Goal: Task Accomplishment & Management: Complete application form

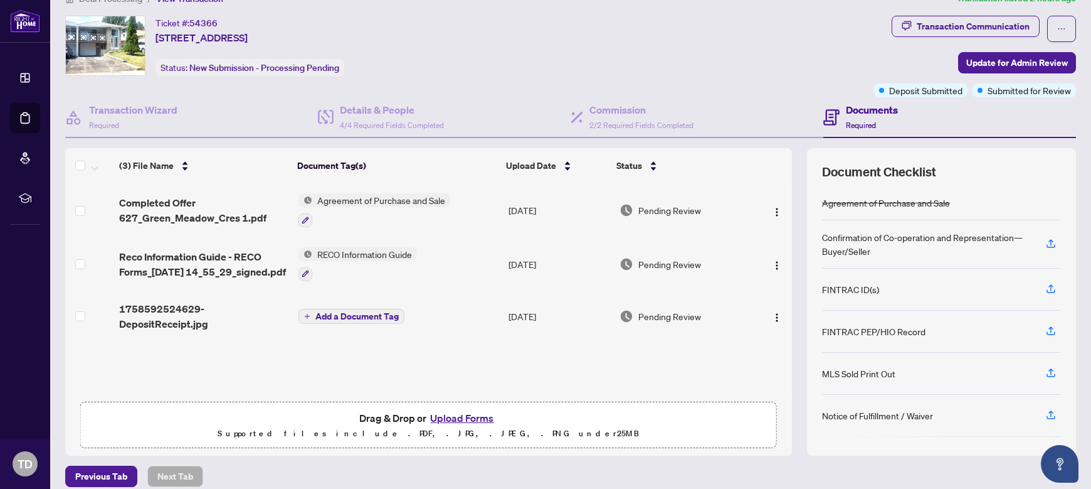
scroll to position [36, 0]
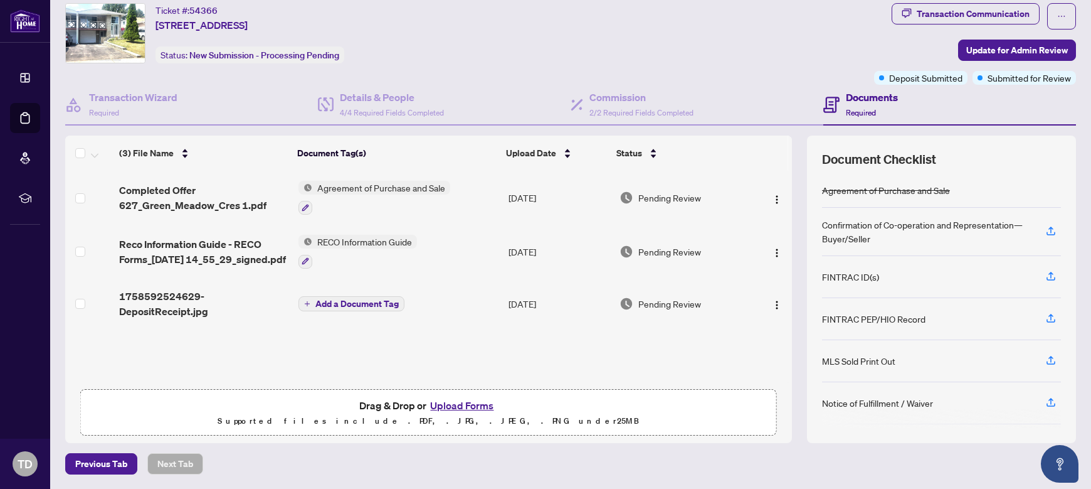
click at [475, 405] on button "Upload Forms" at bounding box center [462, 405] width 71 height 16
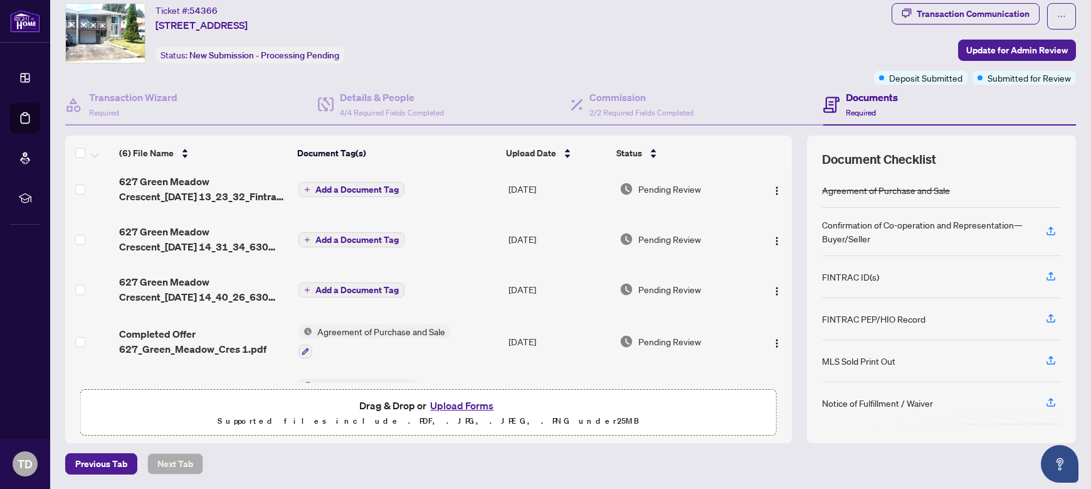
scroll to position [0, 0]
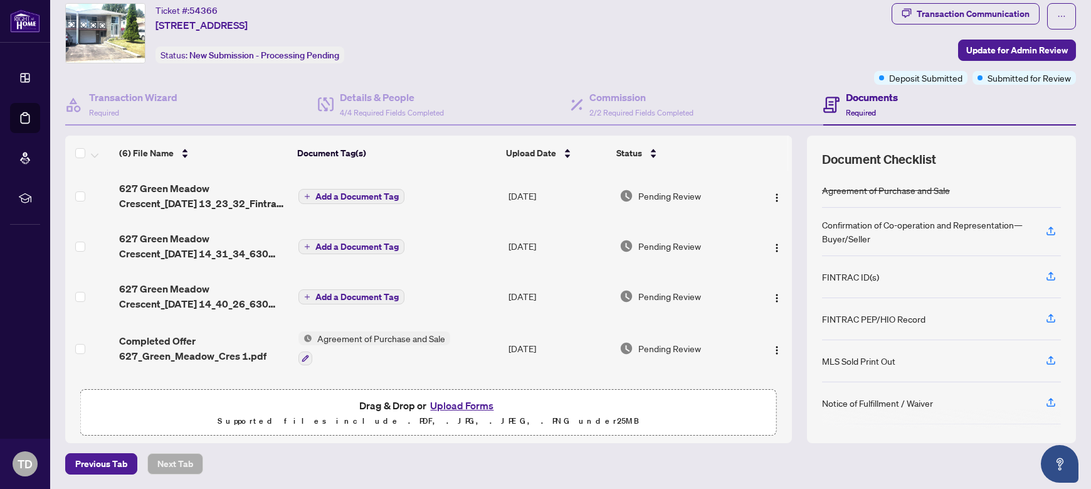
click at [336, 298] on span "Add a Document Tag" at bounding box center [357, 296] width 83 height 9
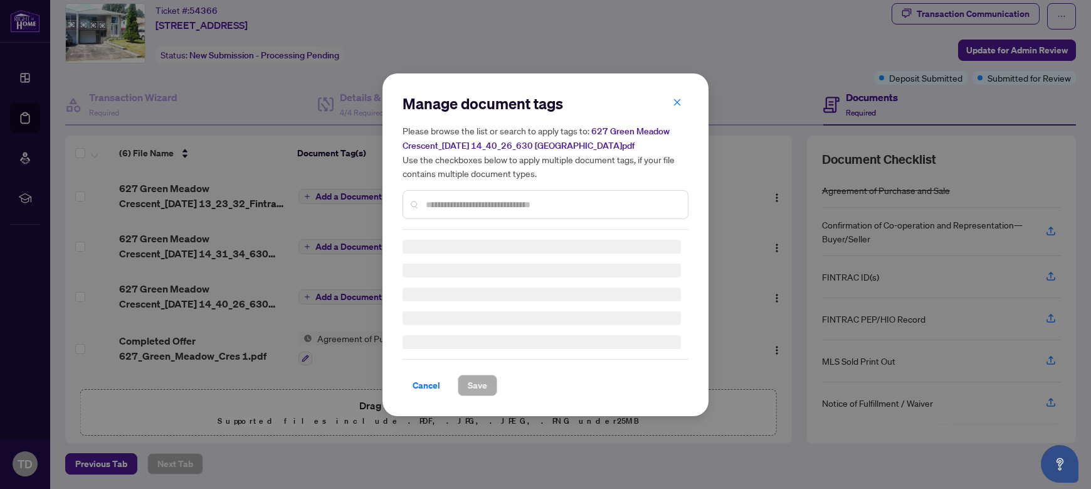
click at [451, 208] on div "Manage document tags Please browse the list or search to apply tags to: 627 Gre…" at bounding box center [546, 244] width 286 height 302
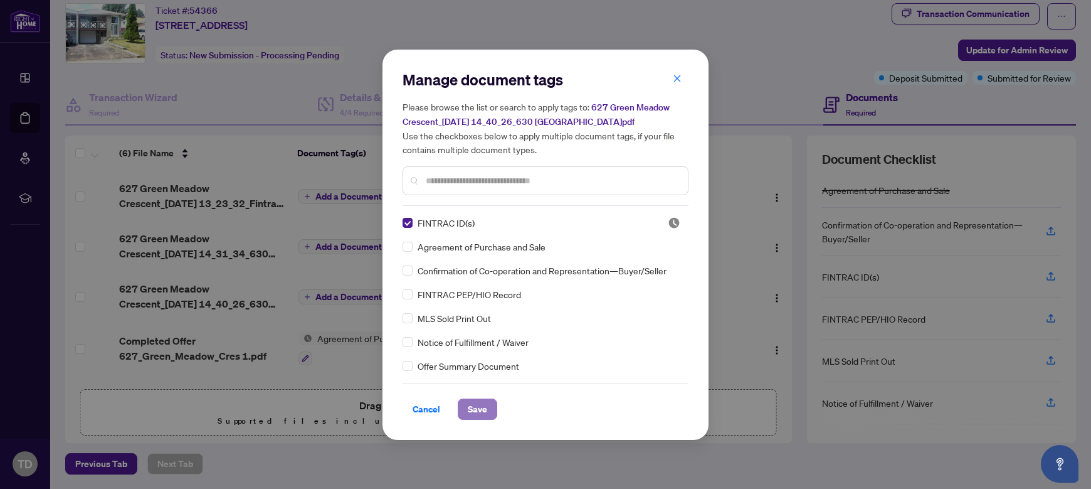
click at [480, 410] on span "Save" at bounding box center [477, 409] width 19 height 20
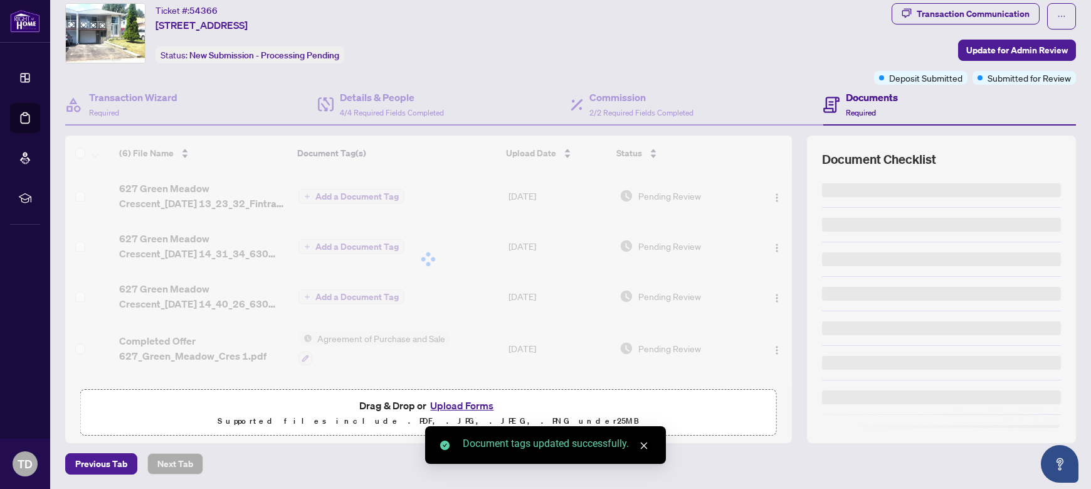
click at [333, 247] on div "Manage document tags Please browse the list or search to apply tags to: 627 Gre…" at bounding box center [545, 244] width 1091 height 489
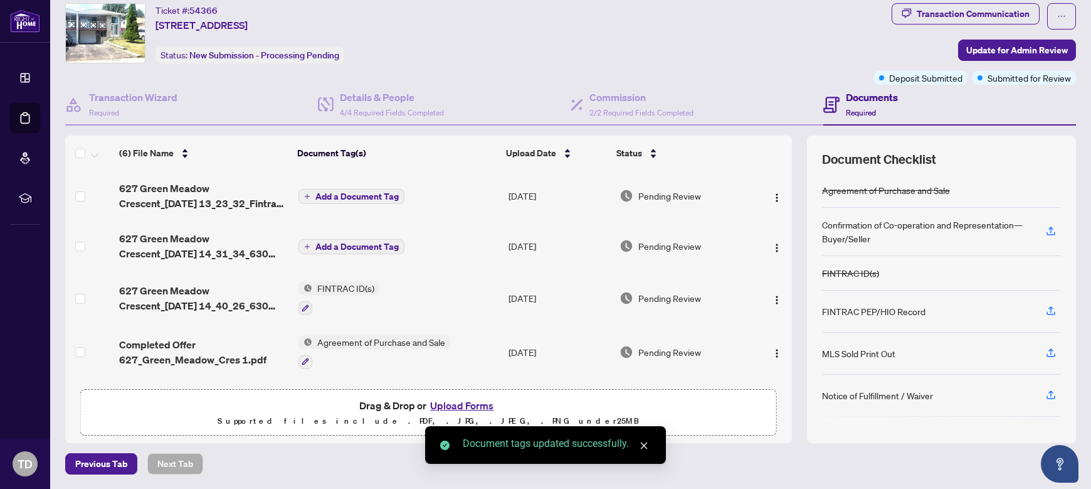
click at [335, 245] on span "Add a Document Tag" at bounding box center [357, 246] width 83 height 9
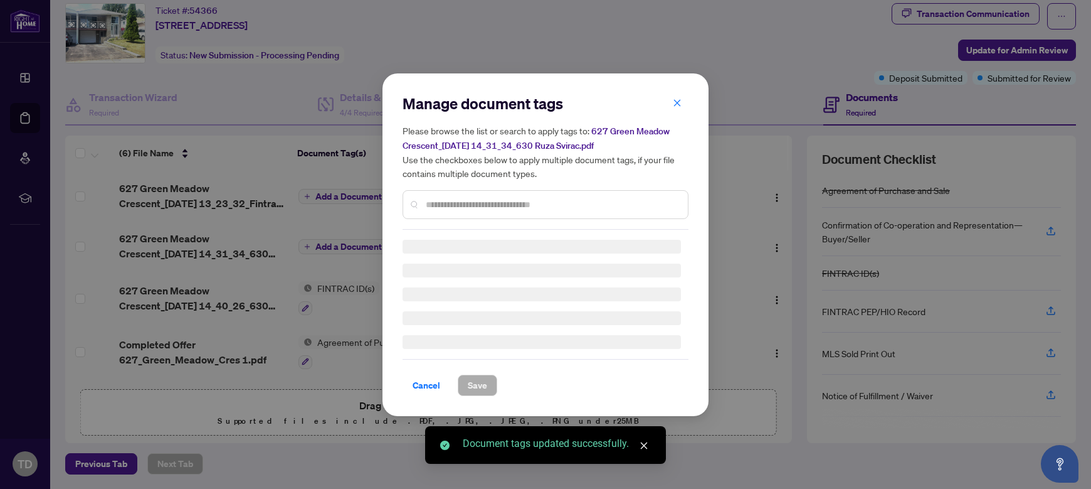
click at [442, 208] on div "Manage document tags Please browse the list or search to apply tags to: 627 Gre…" at bounding box center [546, 244] width 286 height 302
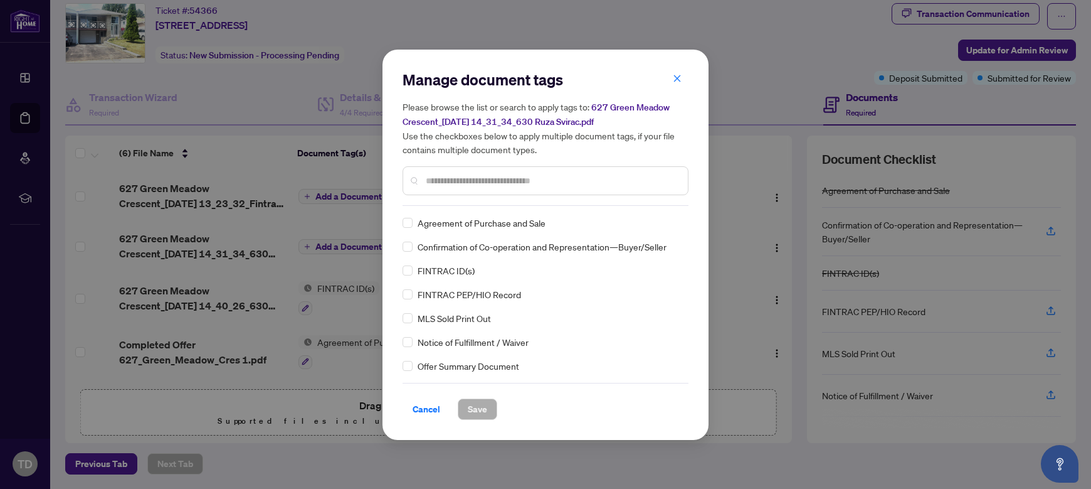
click at [455, 270] on span "FINTRAC ID(s)" at bounding box center [446, 270] width 57 height 14
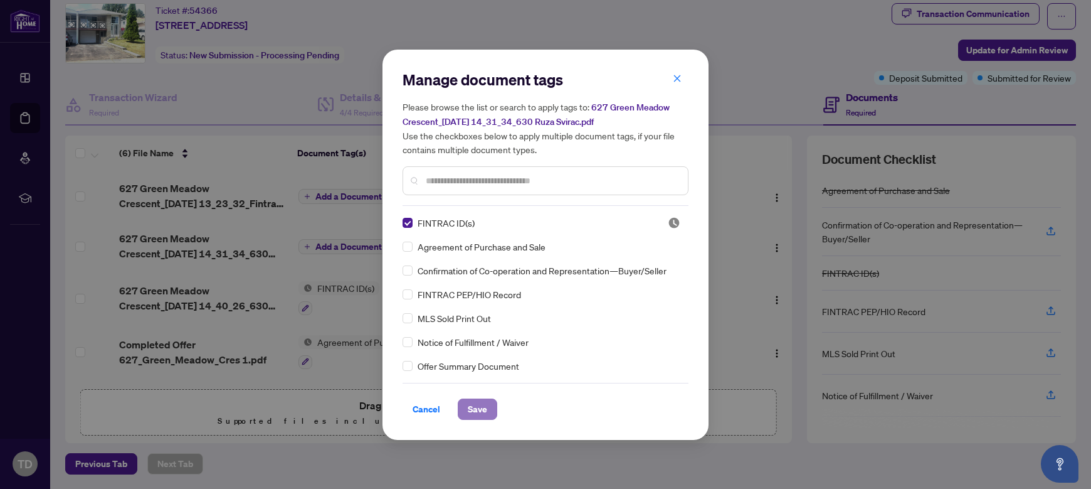
click at [484, 406] on span "Save" at bounding box center [477, 409] width 19 height 20
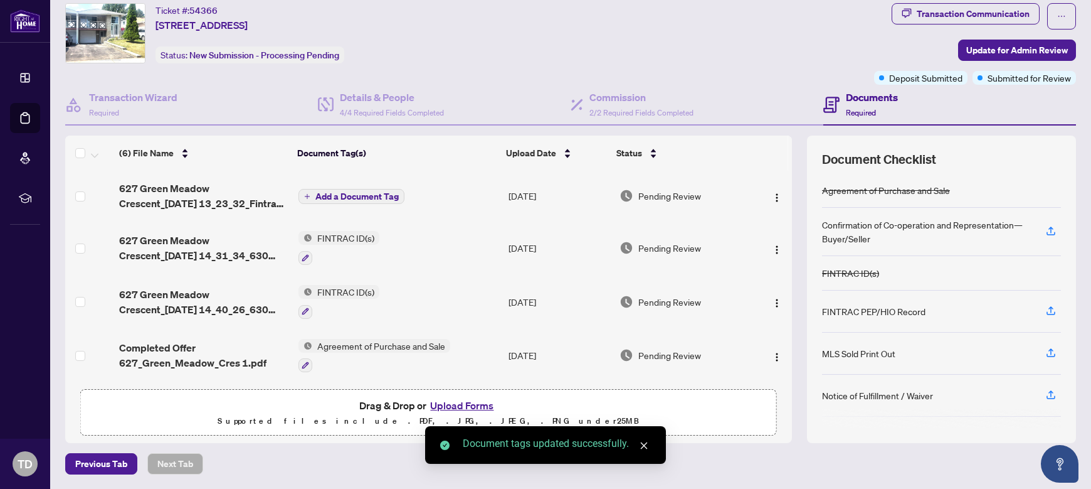
click at [332, 197] on span "Add a Document Tag" at bounding box center [357, 196] width 83 height 9
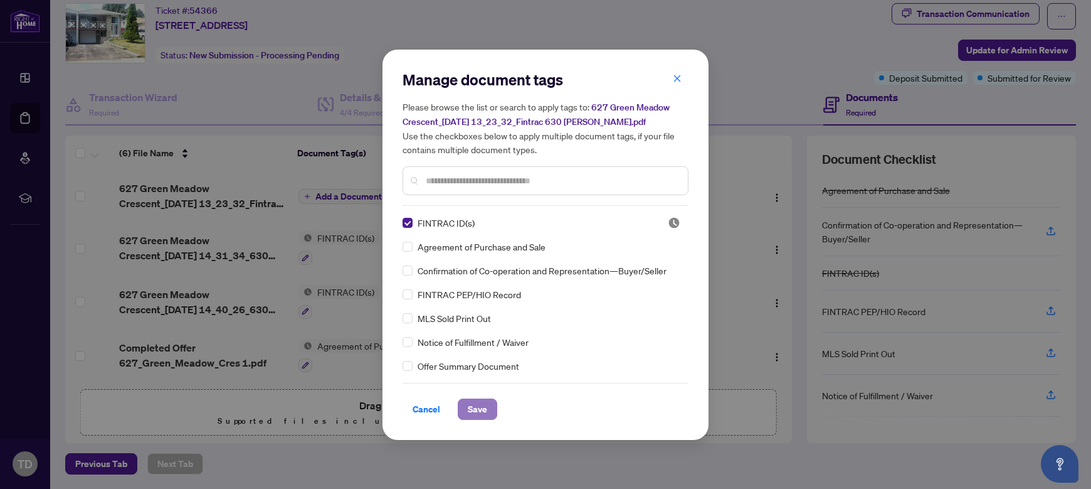
click at [486, 404] on span "Save" at bounding box center [477, 409] width 19 height 20
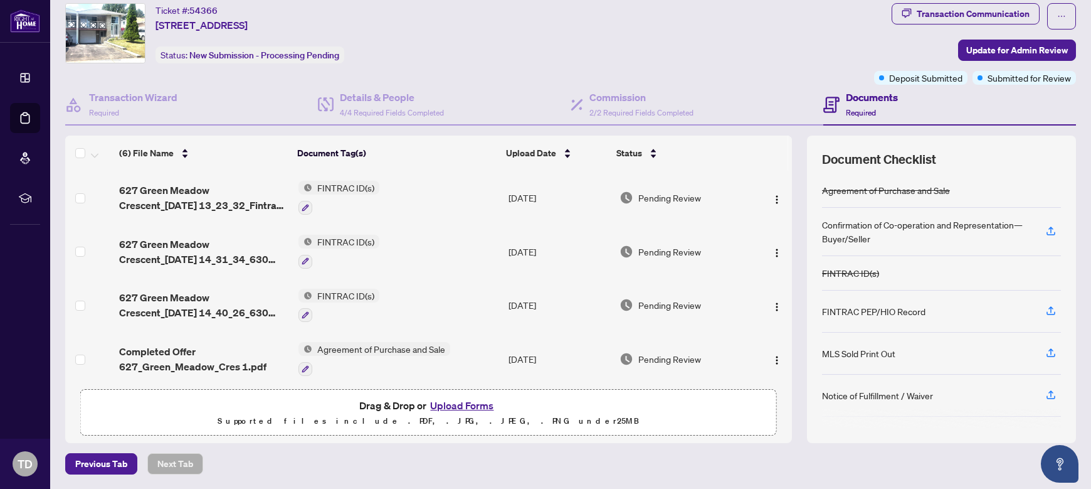
click at [461, 409] on button "Upload Forms" at bounding box center [462, 405] width 71 height 16
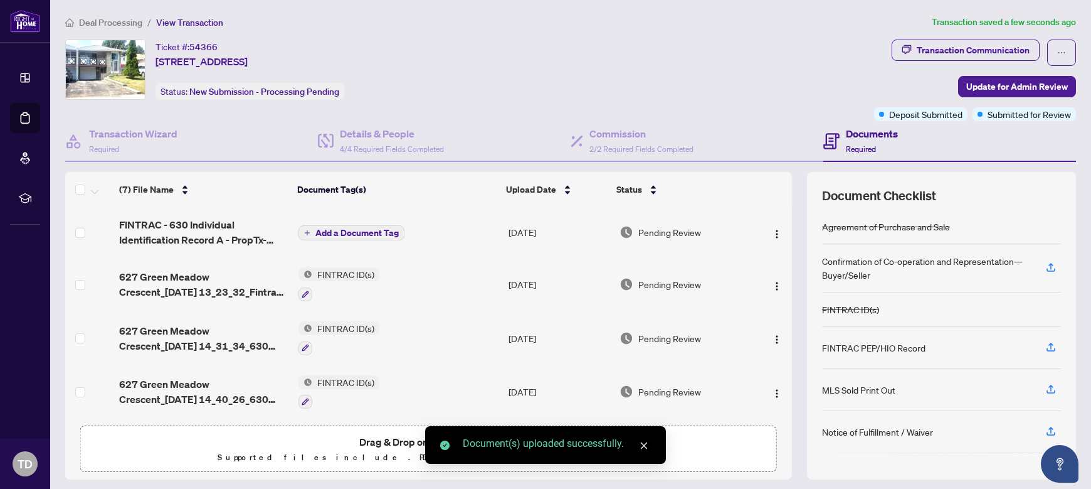
click at [351, 234] on span "Add a Document Tag" at bounding box center [357, 232] width 83 height 9
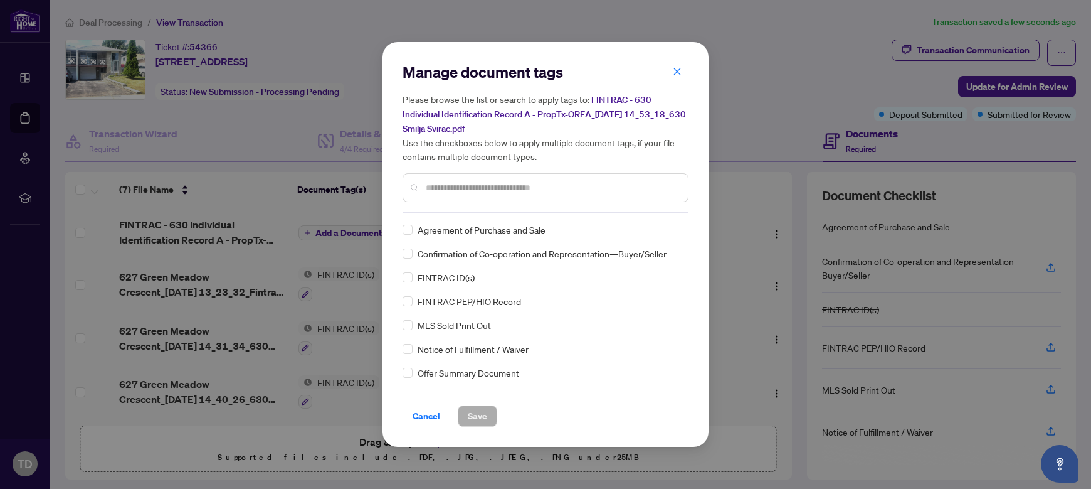
click at [448, 279] on span "FINTRAC ID(s)" at bounding box center [446, 277] width 57 height 14
click at [476, 421] on span "Save" at bounding box center [477, 416] width 19 height 20
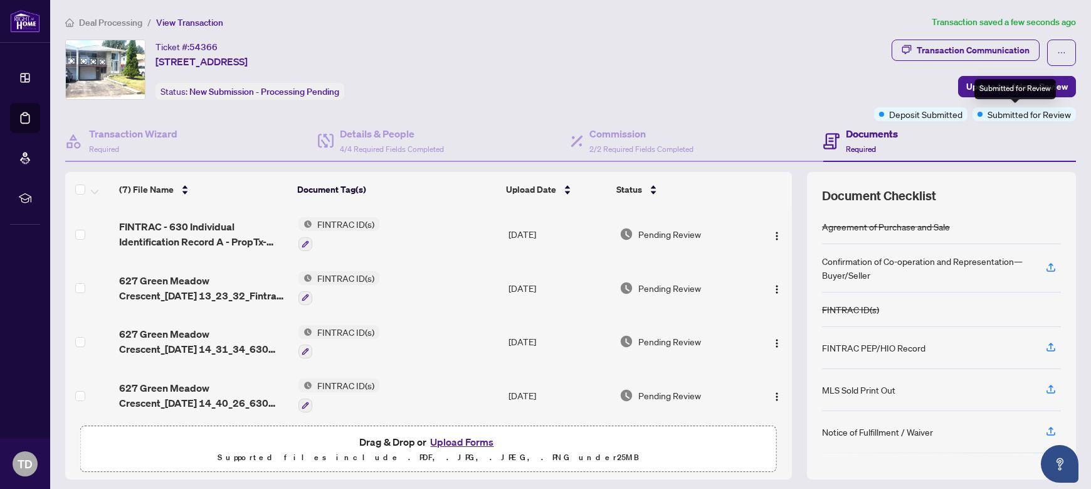
click at [1014, 94] on div "Submitted for Review" at bounding box center [1016, 89] width 82 height 20
click at [967, 84] on span "Update for Admin Review" at bounding box center [1018, 87] width 102 height 20
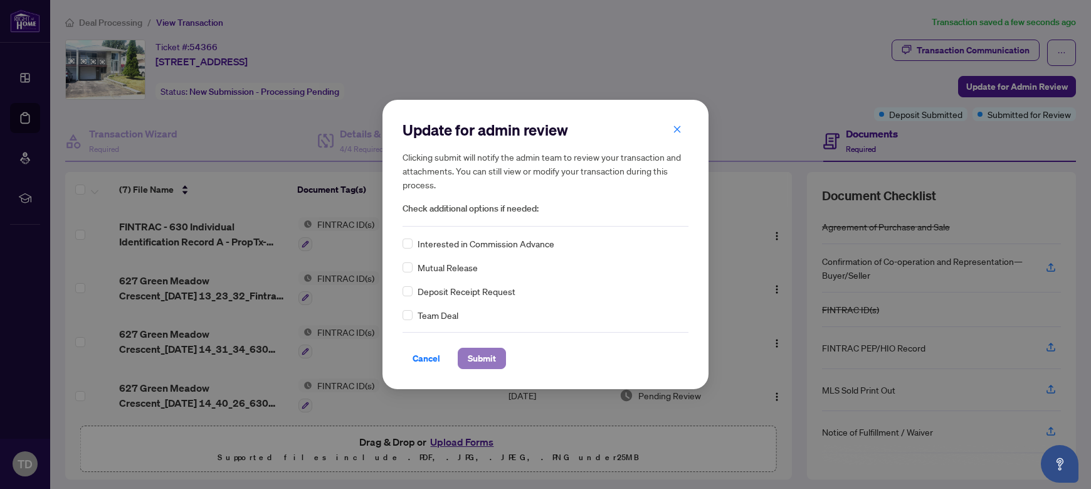
click at [489, 359] on span "Submit" at bounding box center [482, 358] width 28 height 20
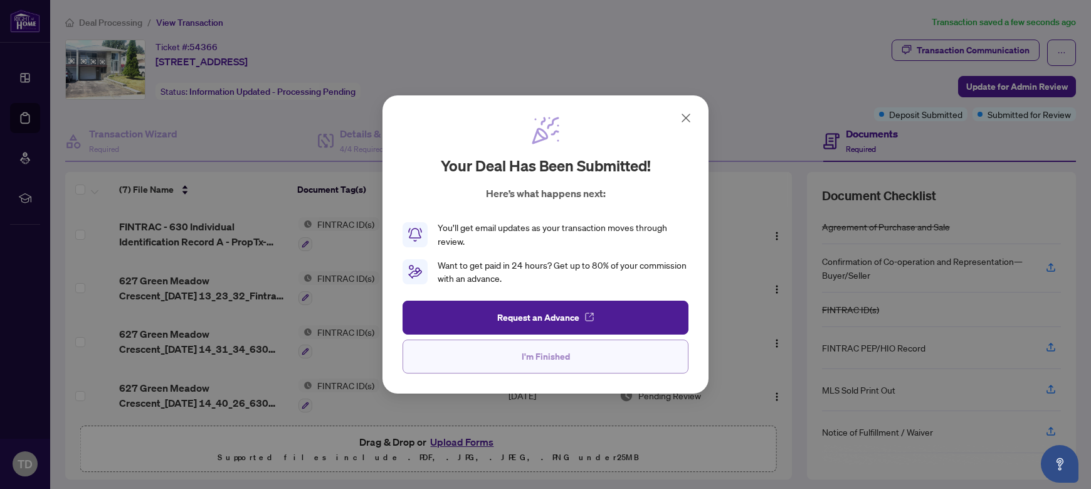
click at [586, 361] on button "I'm Finished" at bounding box center [546, 356] width 286 height 34
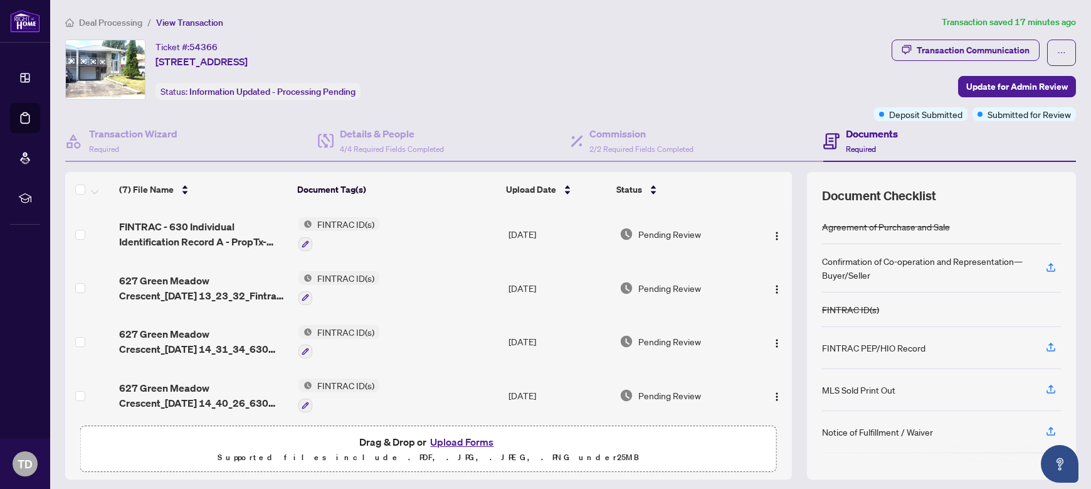
click at [466, 439] on button "Upload Forms" at bounding box center [462, 441] width 71 height 16
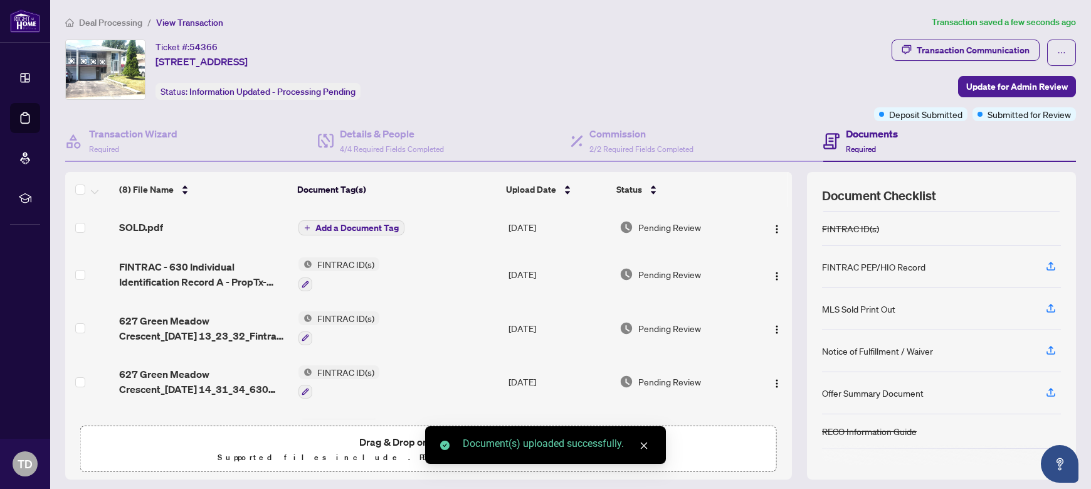
scroll to position [112, 0]
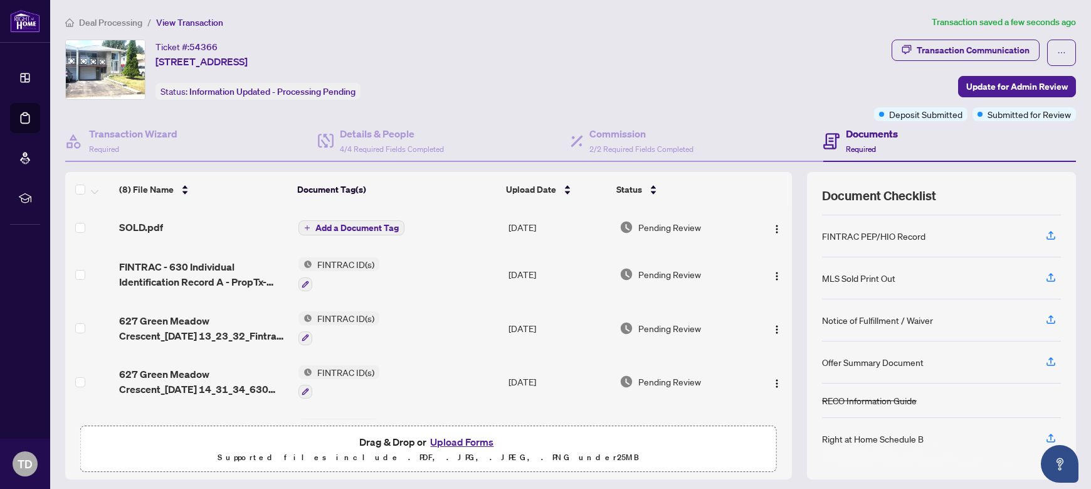
click at [385, 232] on span "Add a Document Tag" at bounding box center [357, 227] width 83 height 9
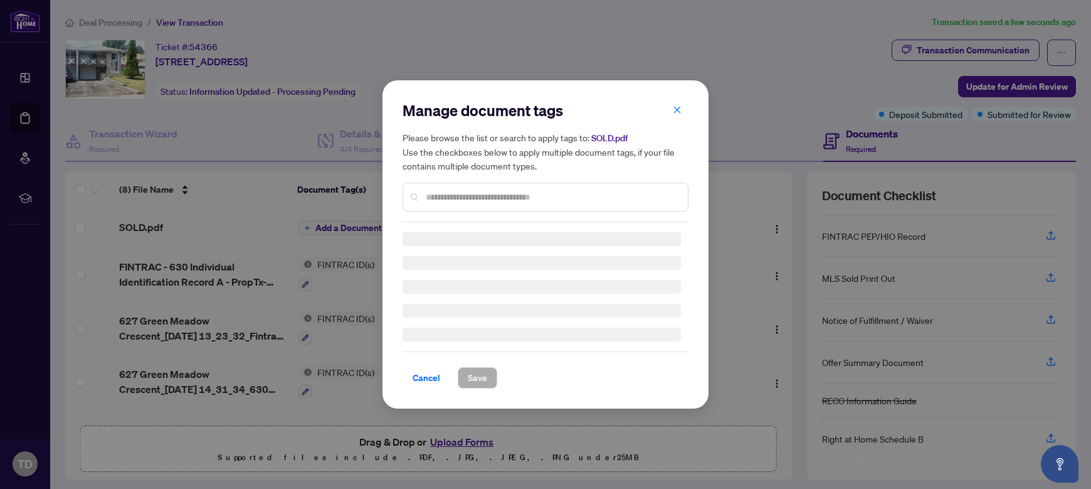
click at [537, 199] on input "text" at bounding box center [552, 197] width 252 height 14
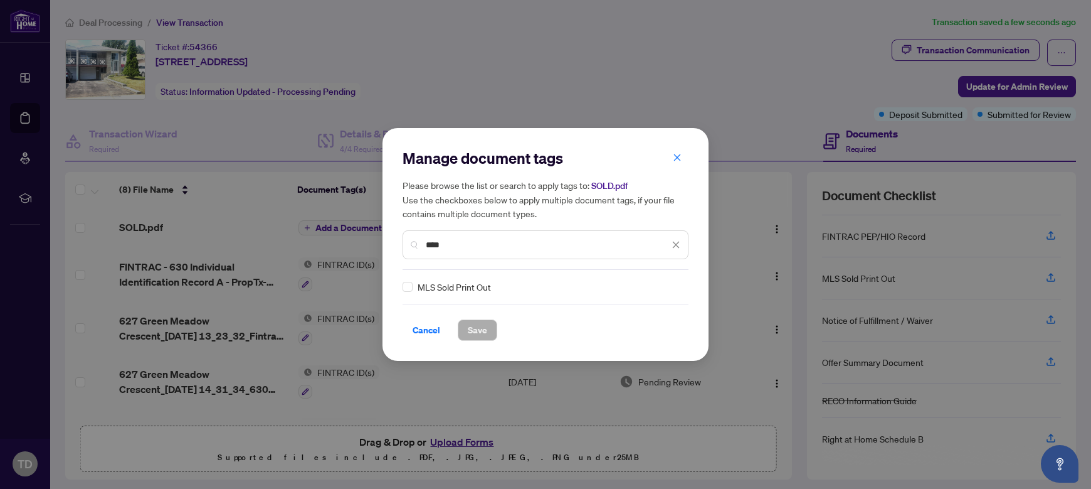
type input "****"
click at [451, 289] on span "MLS Sold Print Out" at bounding box center [454, 287] width 73 height 14
click at [408, 292] on label at bounding box center [408, 287] width 10 height 14
click at [469, 331] on span "Save" at bounding box center [477, 330] width 19 height 20
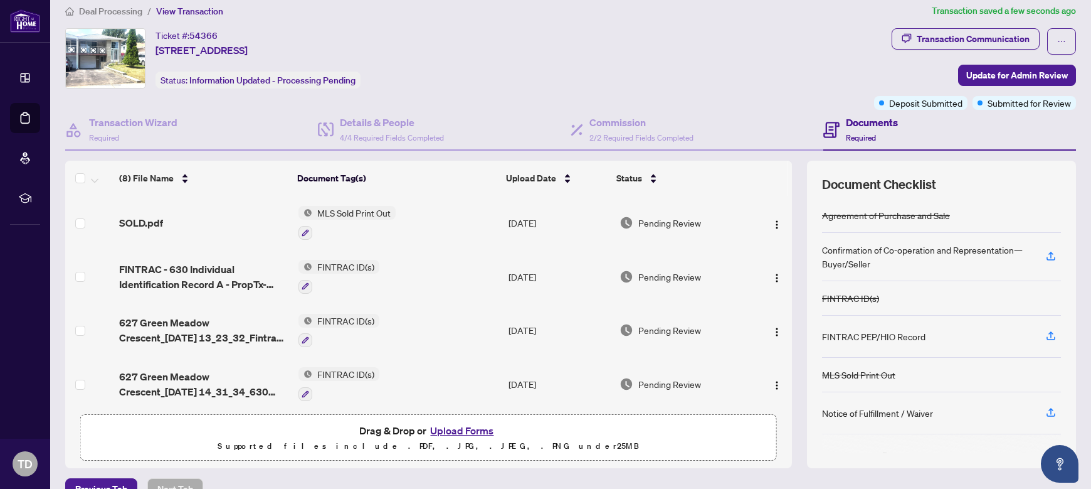
scroll to position [0, 0]
